Goal: Feedback & Contribution: Submit feedback/report problem

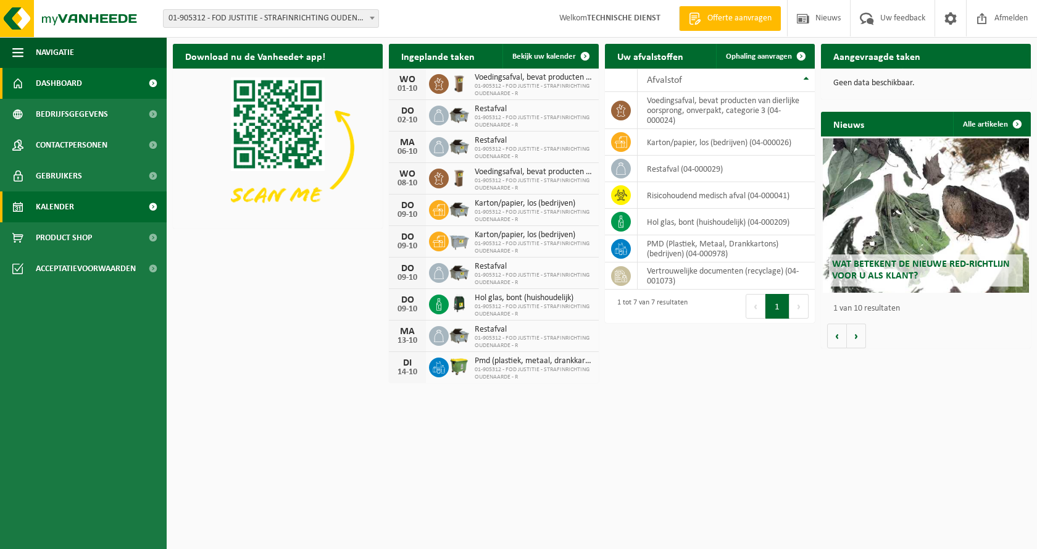
click at [73, 204] on span "Kalender" at bounding box center [55, 206] width 38 height 31
click at [896, 16] on span "Uw feedback" at bounding box center [902, 18] width 51 height 36
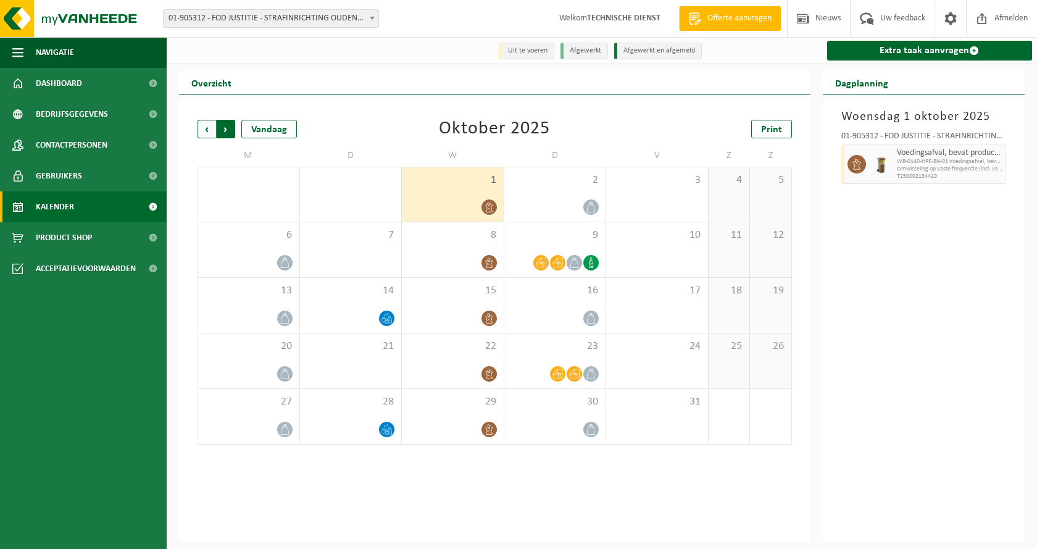
click at [209, 128] on span "Vorige" at bounding box center [207, 129] width 19 height 19
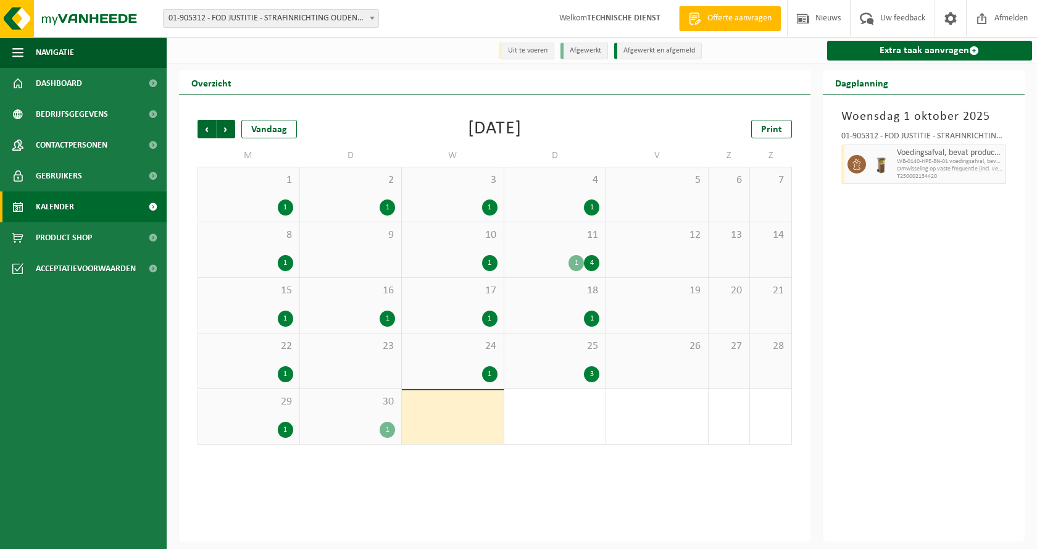
click at [385, 428] on div "1" at bounding box center [387, 430] width 15 height 16
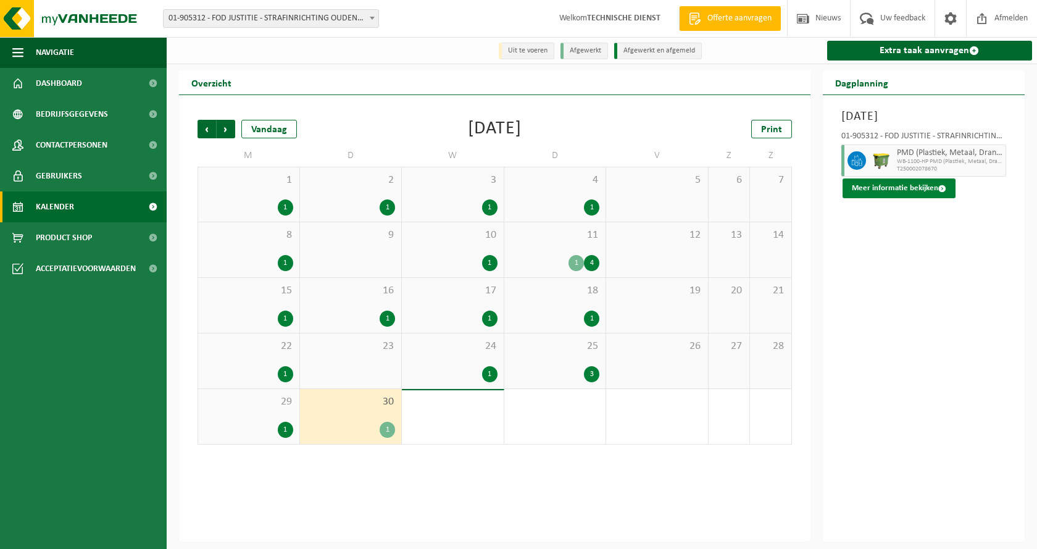
click at [904, 187] on button "Meer informatie bekijken" at bounding box center [899, 188] width 113 height 20
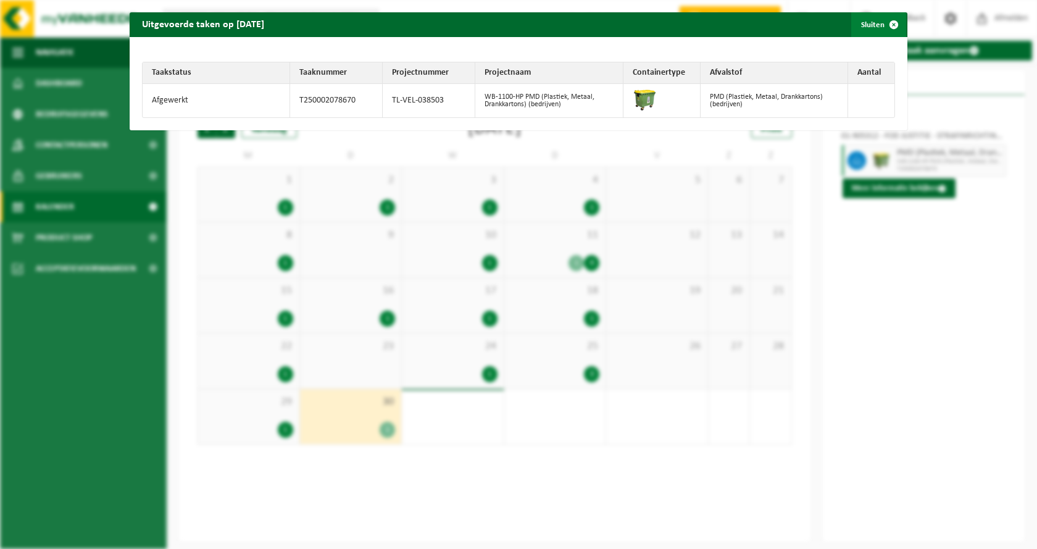
click at [870, 25] on button "Sluiten" at bounding box center [878, 24] width 55 height 25
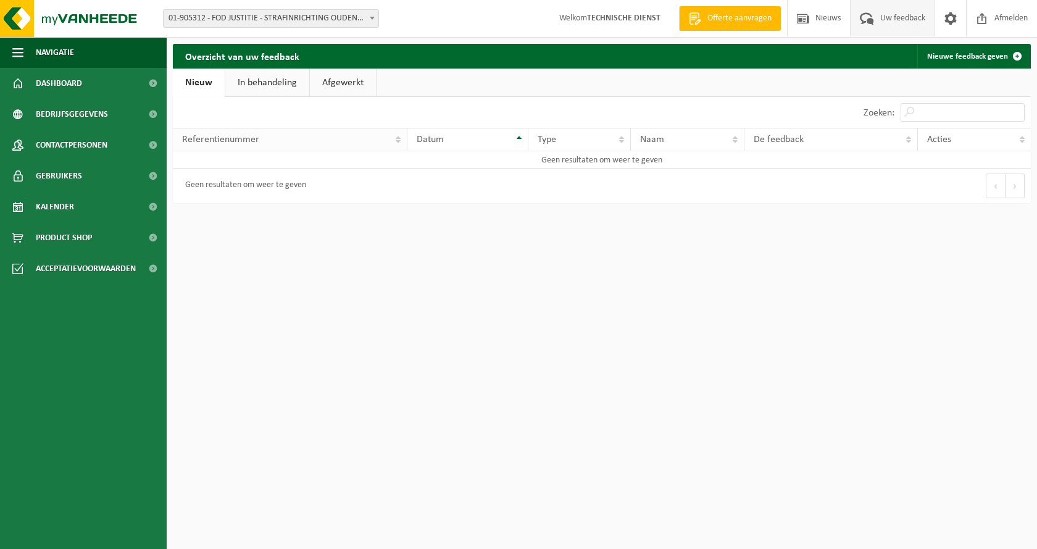
click at [397, 140] on th "Referentienummer" at bounding box center [290, 139] width 235 height 23
click at [518, 144] on th "Datum" at bounding box center [468, 139] width 122 height 23
click at [519, 141] on th "Datum" at bounding box center [468, 139] width 122 height 23
click at [945, 57] on link "Nieuwe feedback geven" at bounding box center [973, 56] width 112 height 25
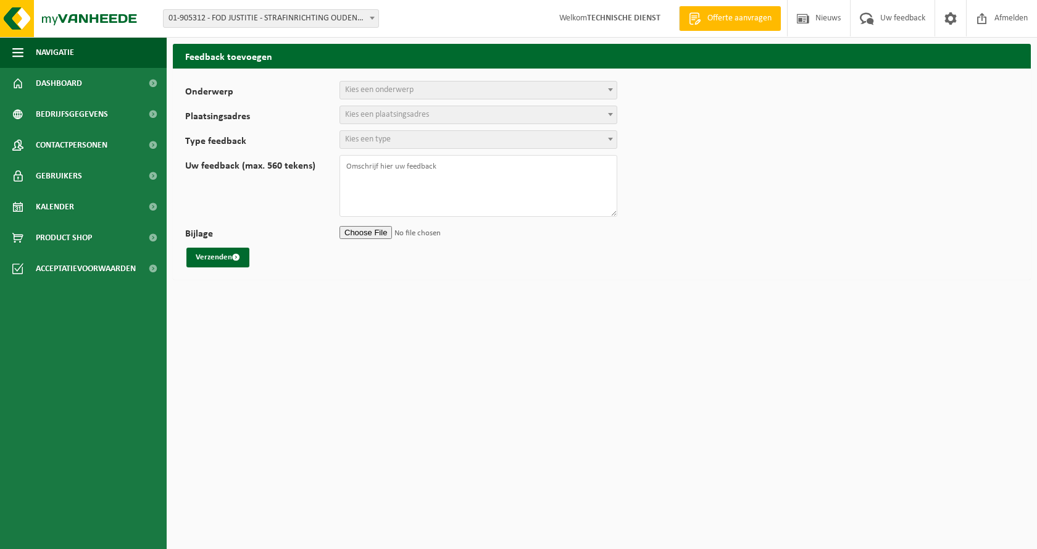
select select
click at [406, 94] on span "Kies een onderwerp" at bounding box center [379, 89] width 69 height 9
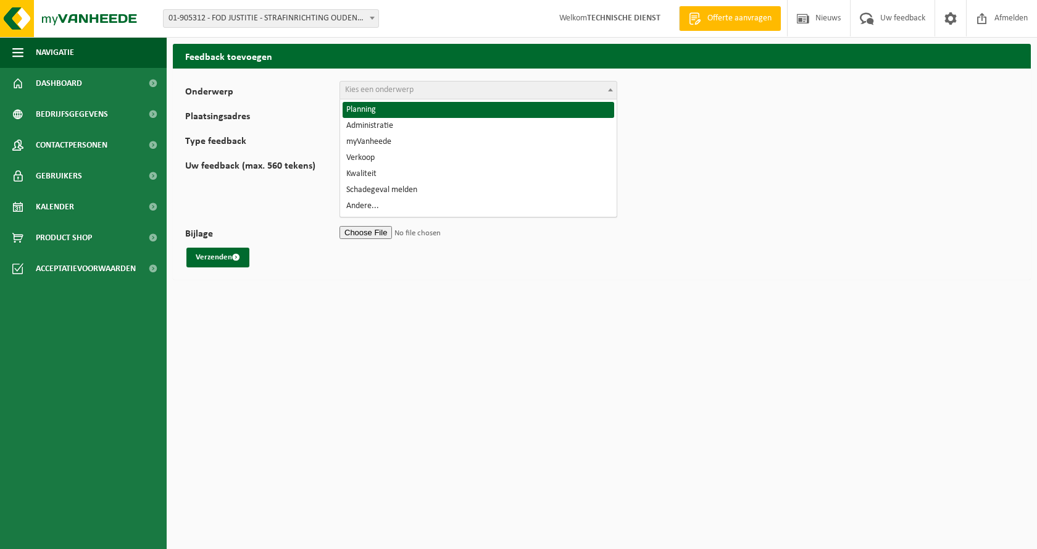
select select "1"
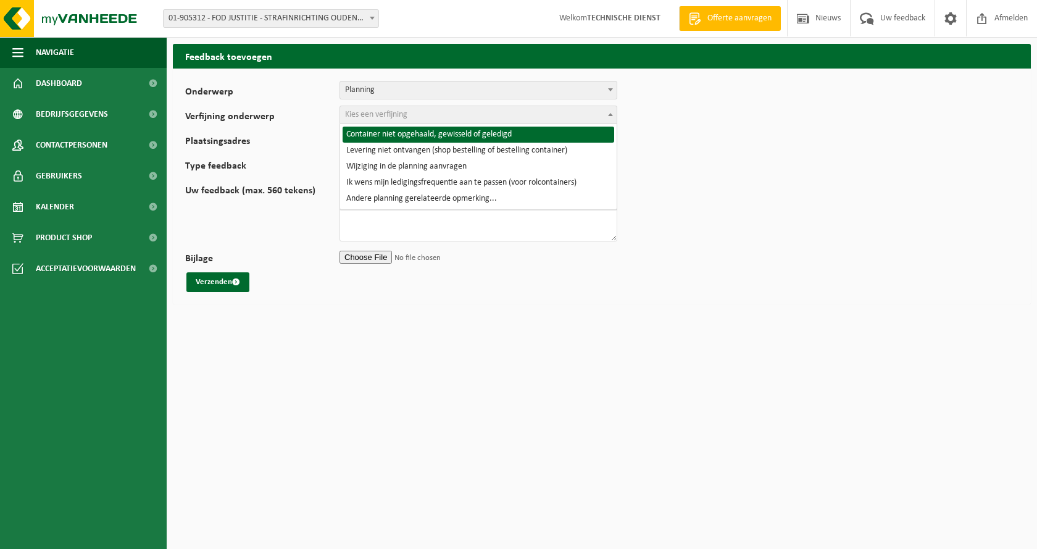
click at [376, 115] on span "Kies een verfijning" at bounding box center [376, 114] width 62 height 9
select select "2"
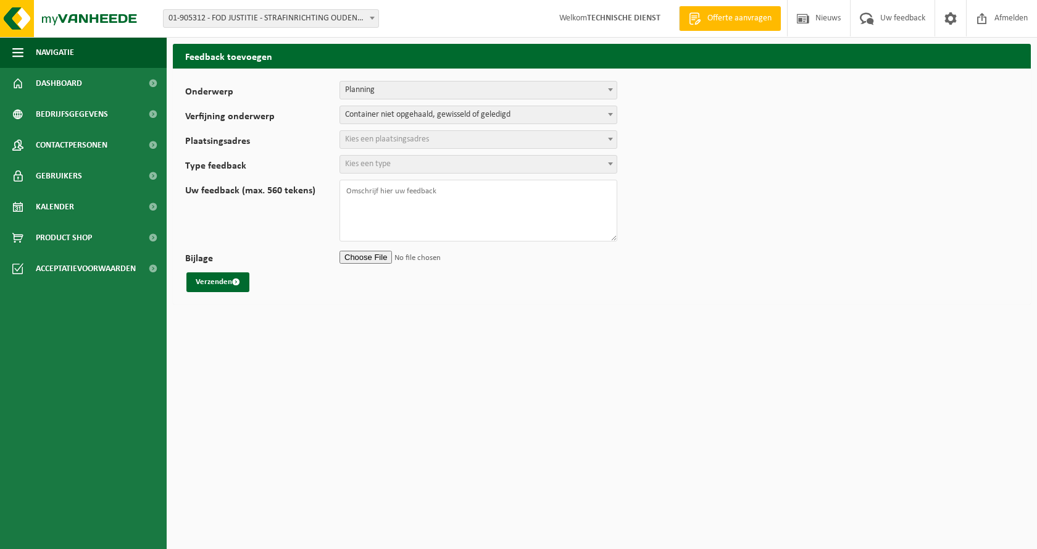
click at [429, 141] on span "Kies een plaatsingsadres" at bounding box center [387, 139] width 84 height 9
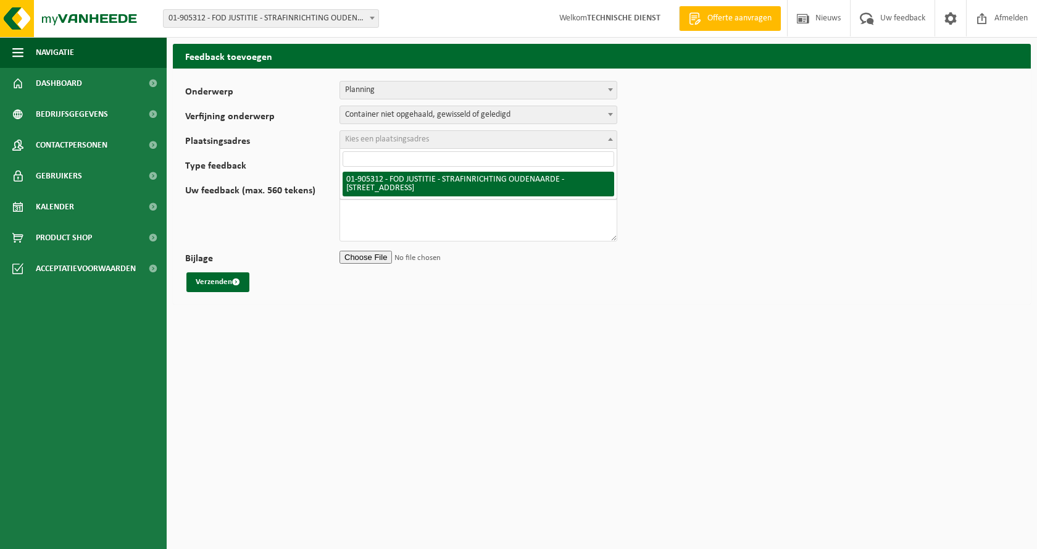
select select "87847"
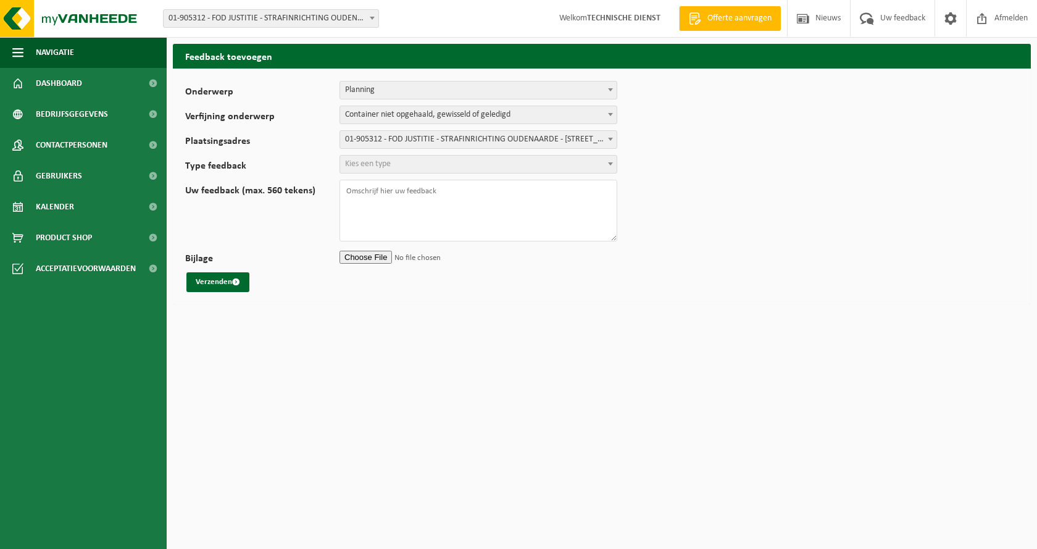
click at [424, 164] on span "Kies een type" at bounding box center [478, 164] width 277 height 17
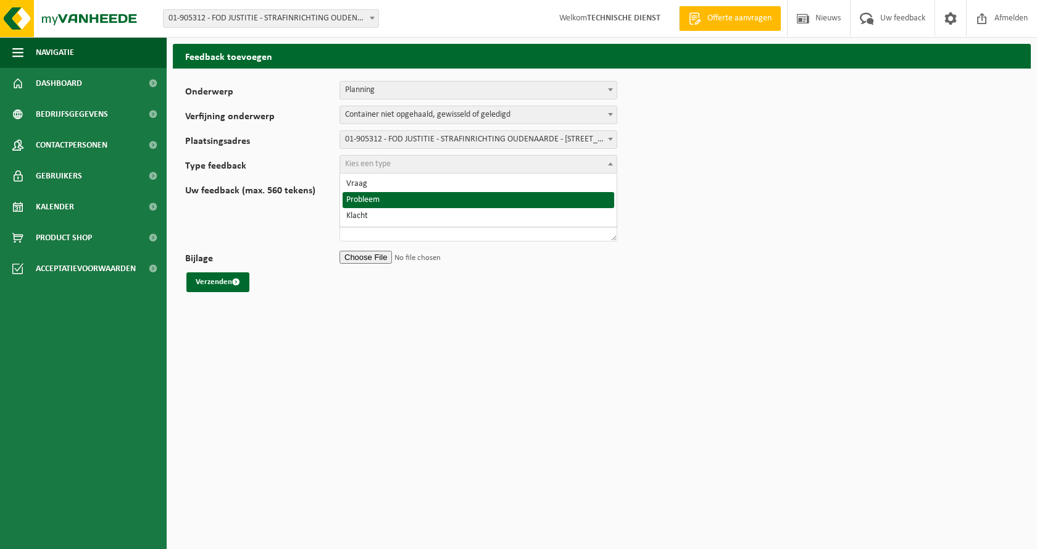
select select "ISS"
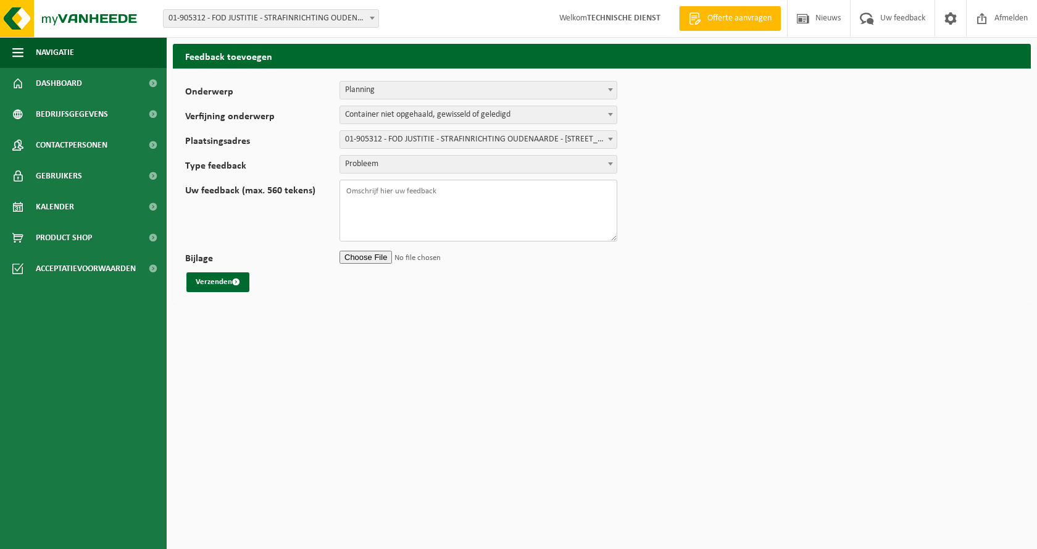
click at [377, 191] on textarea "Uw feedback (max. 560 tekens)" at bounding box center [478, 211] width 278 height 62
click at [517, 190] on textarea "beste, Gisteren is onze PMD-afhaling niet uitgevoerdn ondaks er afgewerkt bij d…" at bounding box center [478, 211] width 278 height 62
drag, startPoint x: 430, startPoint y: 191, endPoint x: 669, endPoint y: 222, distance: 240.8
click at [669, 222] on form "Onderwerp Planning Administratie myVanheede Verkoop Kwaliteit Schadegeval melde…" at bounding box center [601, 186] width 833 height 211
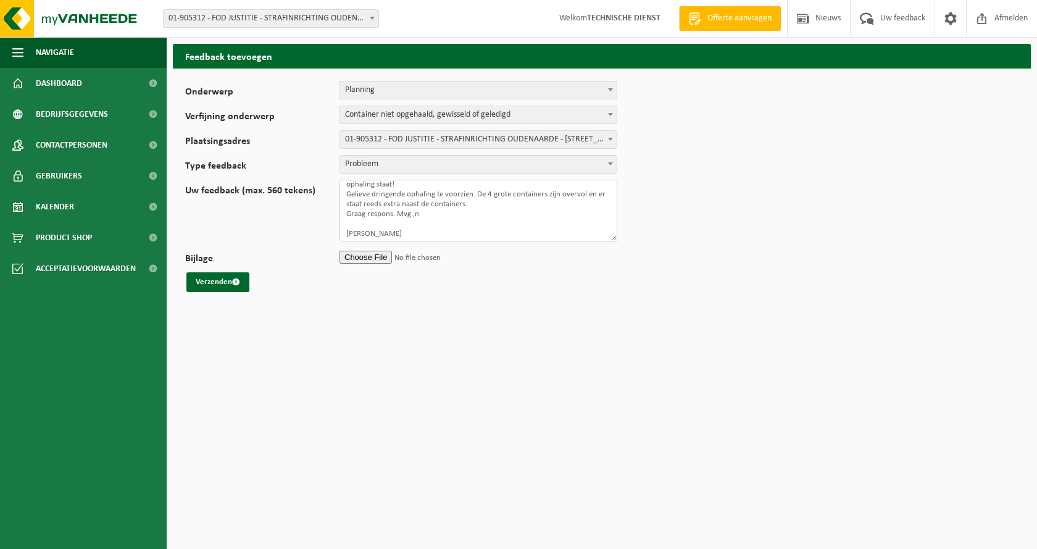
click at [426, 215] on textarea "beste, Gisteren is onze PMD-afhaling niet uitgevoerd ondanks er afgewerkt bij d…" at bounding box center [478, 211] width 278 height 62
type textarea "beste, Gisteren is onze PMD-afhaling niet uitgevoerd ondanks er afgewerkt bij d…"
click at [211, 277] on button "Verzenden" at bounding box center [217, 282] width 63 height 20
